Goal: Task Accomplishment & Management: Use online tool/utility

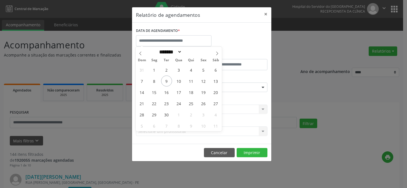
select select "*"
click at [194, 78] on span "11" at bounding box center [191, 81] width 11 height 11
type input "**********"
click at [194, 78] on span "11" at bounding box center [191, 81] width 11 height 11
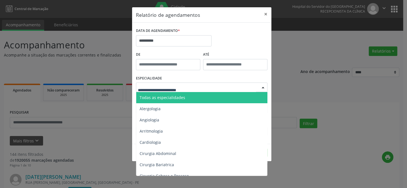
click at [195, 87] on div at bounding box center [202, 88] width 132 height 10
click at [193, 97] on span "Todas as especialidades" at bounding box center [202, 97] width 132 height 11
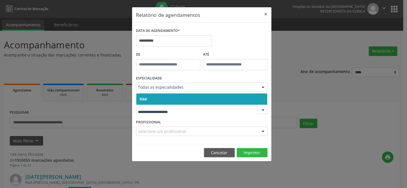
click at [172, 109] on input "text" at bounding box center [197, 112] width 118 height 11
click at [175, 99] on span "Hse" at bounding box center [201, 98] width 131 height 11
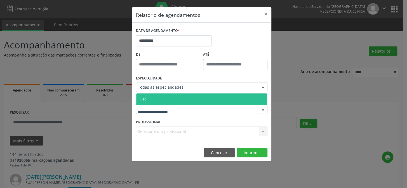
click at [189, 109] on div at bounding box center [202, 110] width 132 height 10
click at [194, 98] on span "Hse" at bounding box center [201, 98] width 131 height 11
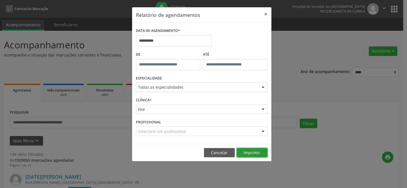
click at [244, 152] on button "Imprimir" at bounding box center [252, 153] width 31 height 10
click at [254, 147] on footer "Cancelar Imprimir" at bounding box center [201, 153] width 139 height 18
click at [256, 154] on button "Imprimir" at bounding box center [252, 153] width 31 height 10
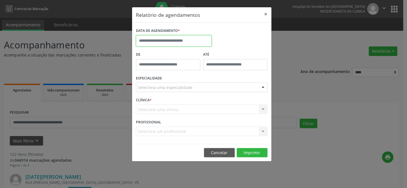
click at [191, 39] on input "text" at bounding box center [174, 40] width 76 height 11
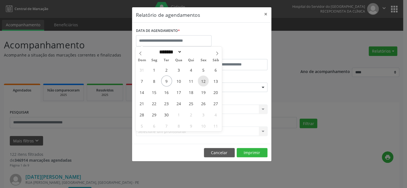
click at [206, 82] on span "12" at bounding box center [203, 81] width 11 height 11
type input "**********"
click at [206, 81] on span "12" at bounding box center [203, 81] width 11 height 11
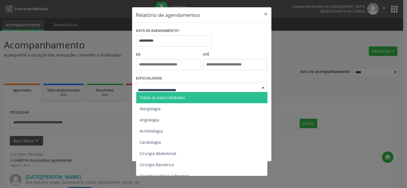
click at [191, 87] on div at bounding box center [202, 88] width 132 height 10
click at [185, 96] on span "Todas as especialidades" at bounding box center [202, 97] width 132 height 11
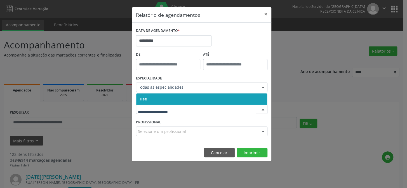
click at [163, 100] on span "Hse" at bounding box center [201, 98] width 131 height 11
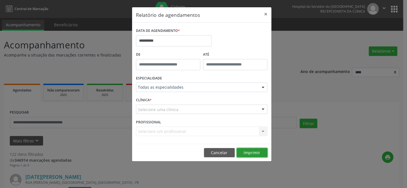
click at [254, 150] on button "Imprimir" at bounding box center [252, 153] width 31 height 10
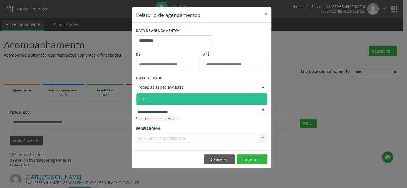
drag, startPoint x: 171, startPoint y: 99, endPoint x: 181, endPoint y: 102, distance: 10.1
click at [172, 99] on span "Hse" at bounding box center [201, 98] width 131 height 11
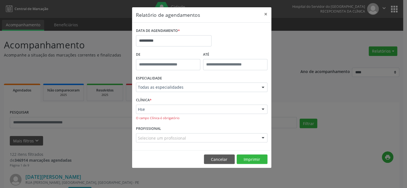
click at [196, 138] on div "Selecione um profissional" at bounding box center [202, 138] width 132 height 10
click at [247, 156] on button "Imprimir" at bounding box center [252, 159] width 31 height 10
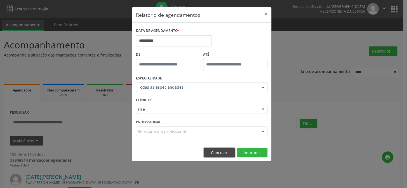
click at [214, 151] on button "Cancelar" at bounding box center [219, 153] width 31 height 10
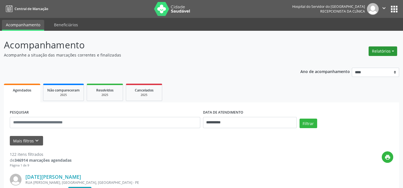
click at [390, 48] on button "Relatórios" at bounding box center [383, 51] width 29 height 10
click at [360, 61] on link "Agendamentos" at bounding box center [367, 63] width 60 height 8
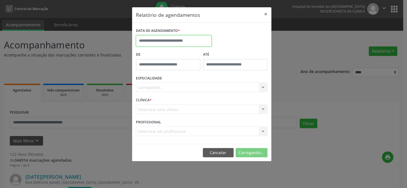
click at [163, 40] on input "text" at bounding box center [174, 40] width 76 height 11
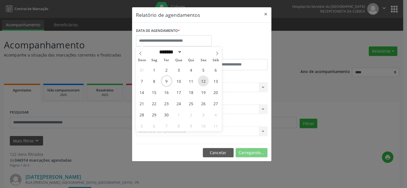
click at [200, 80] on span "12" at bounding box center [203, 81] width 11 height 11
type input "**********"
click at [200, 80] on span "12" at bounding box center [203, 81] width 11 height 11
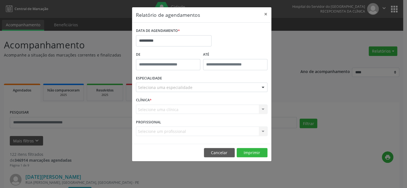
click at [190, 86] on div "Seleciona uma especialidade" at bounding box center [202, 88] width 132 height 10
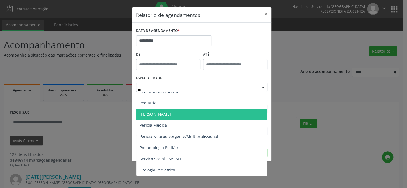
type input "***"
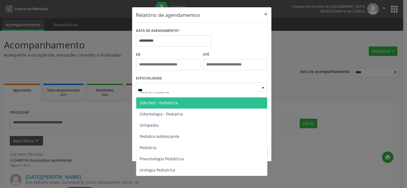
scroll to position [50, 0]
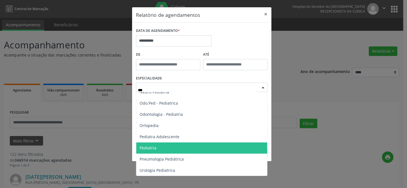
click at [151, 146] on span "Pediatria" at bounding box center [148, 147] width 17 height 5
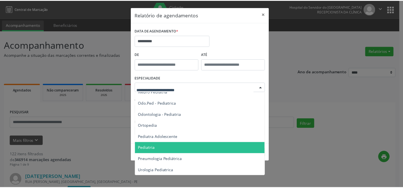
scroll to position [177, 0]
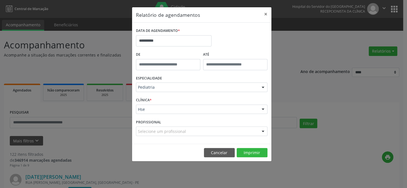
click at [190, 130] on div "Selecione um profissional" at bounding box center [202, 131] width 132 height 10
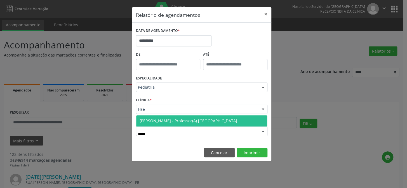
type input "******"
click at [187, 120] on span "[PERSON_NAME] - Professor(A) [GEOGRAPHIC_DATA]" at bounding box center [189, 120] width 98 height 5
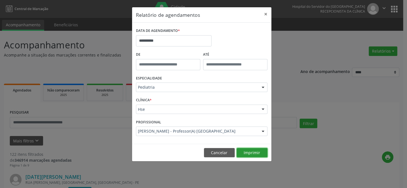
click at [249, 152] on button "Imprimir" at bounding box center [252, 153] width 31 height 10
click at [219, 149] on button "Cancelar" at bounding box center [219, 153] width 31 height 10
